Goal: Transaction & Acquisition: Purchase product/service

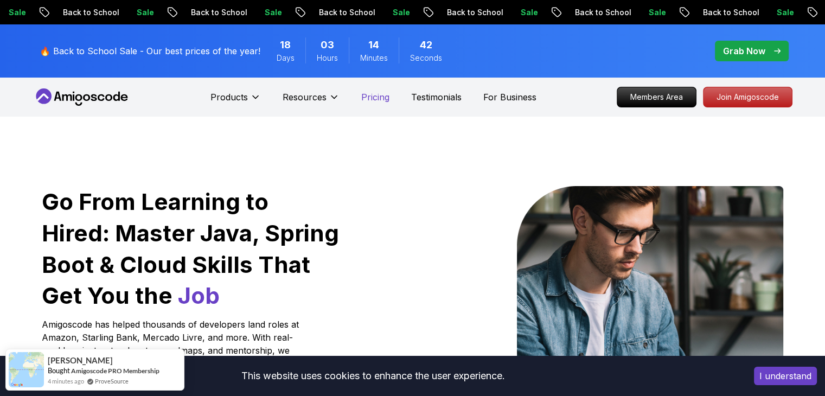
click at [370, 98] on p "Pricing" at bounding box center [375, 97] width 28 height 13
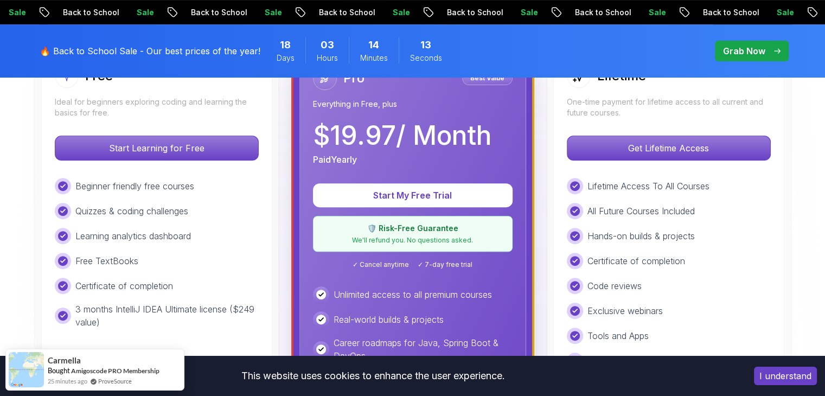
scroll to position [271, 0]
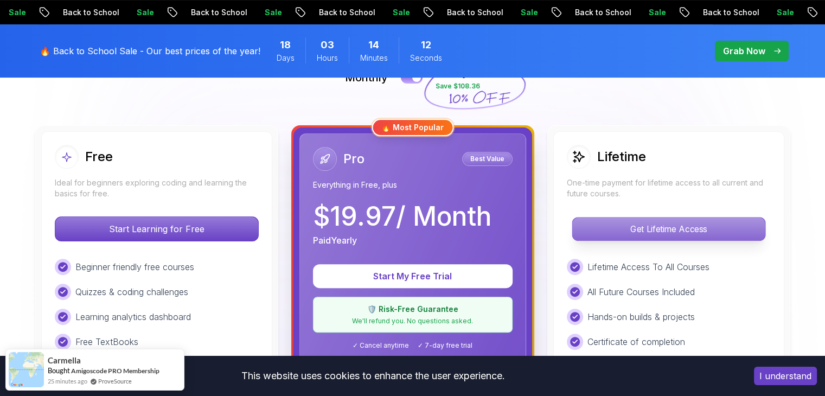
click at [635, 231] on p "Get Lifetime Access" at bounding box center [668, 229] width 193 height 23
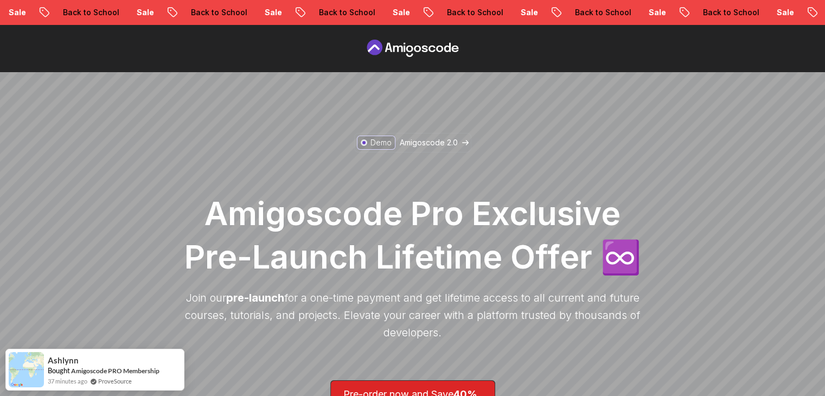
click at [604, 191] on h1 "Amigoscode Pro Exclusive Pre-Launch Lifetime Offer ♾️" at bounding box center [413, 234] width 466 height 87
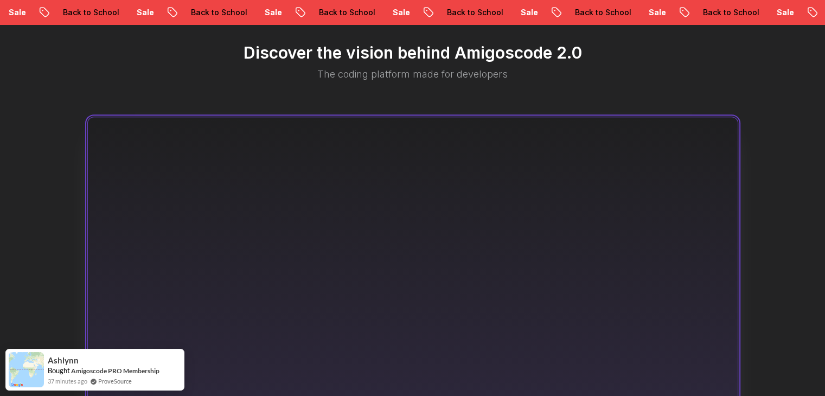
scroll to position [759, 0]
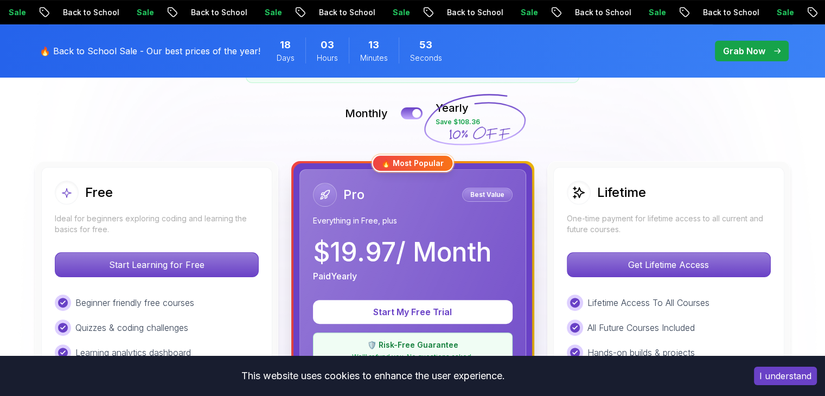
scroll to position [217, 0]
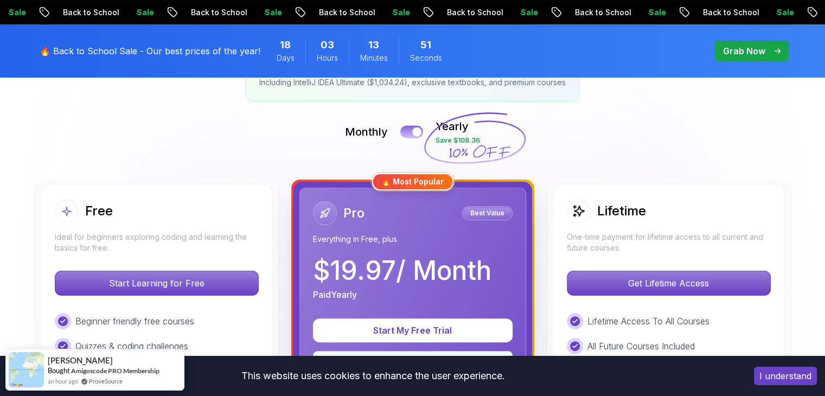
click at [417, 128] on div at bounding box center [416, 131] width 9 height 9
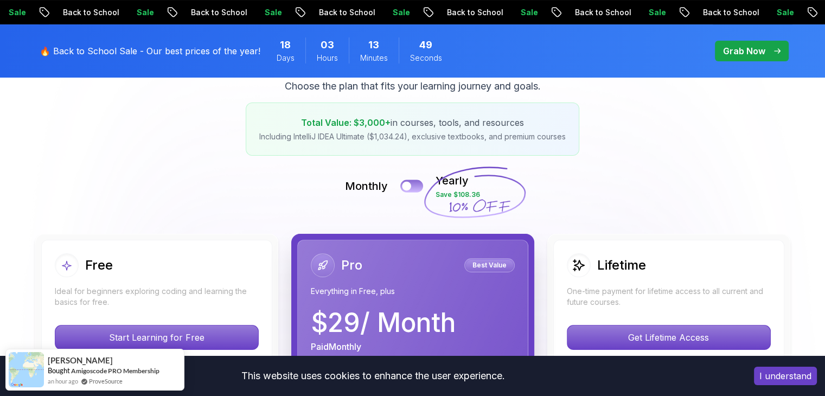
scroll to position [0, 0]
